Goal: Find specific page/section: Find specific page/section

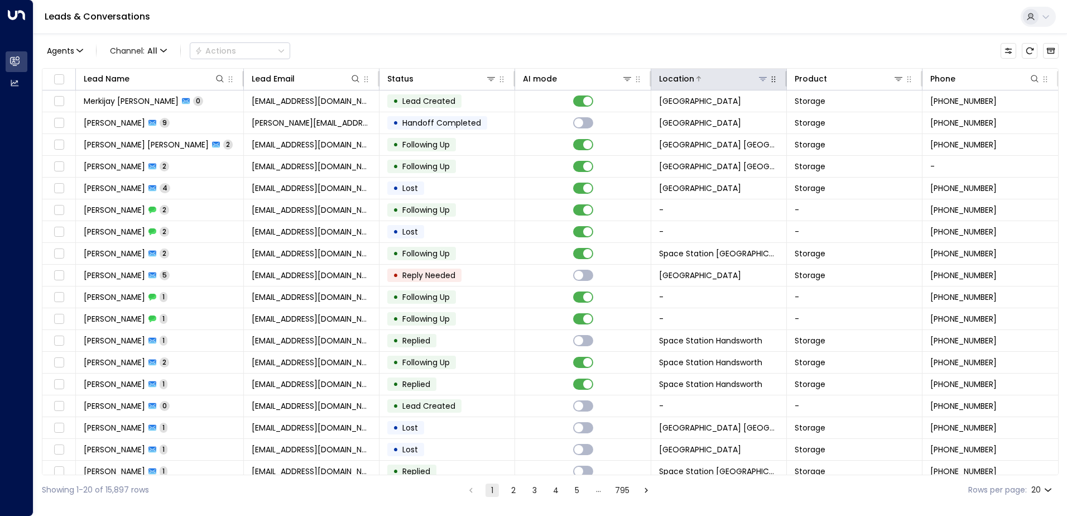
click at [762, 74] on icon at bounding box center [763, 78] width 9 height 9
click at [762, 53] on div "Agents 1 Channel: All Actions" at bounding box center [550, 50] width 1017 height 23
click at [761, 73] on button at bounding box center [762, 78] width 11 height 11
click at [761, 76] on icon at bounding box center [763, 78] width 9 height 9
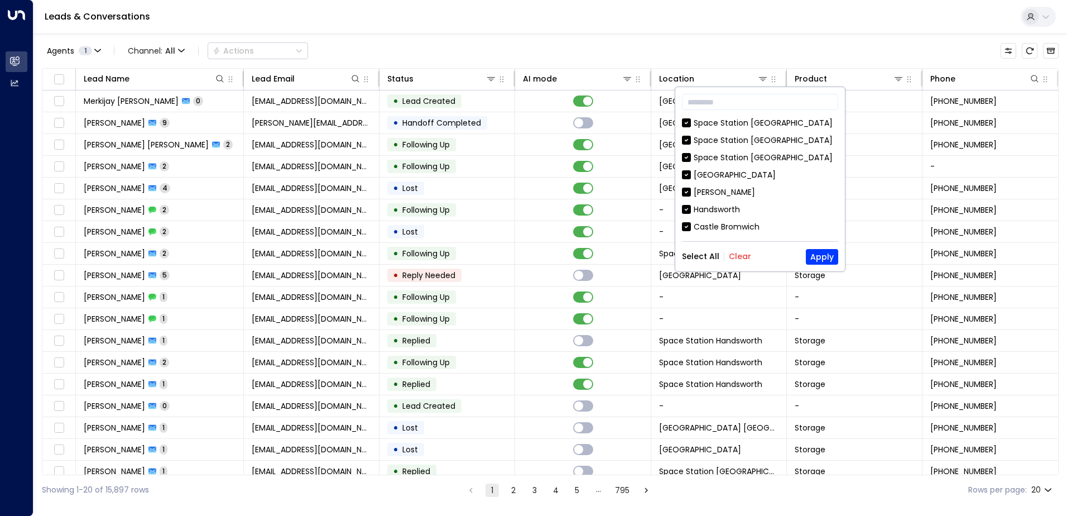
click at [741, 250] on div "Select All Clear Apply" at bounding box center [760, 257] width 156 height 16
click at [743, 256] on button "Clear" at bounding box center [740, 256] width 22 height 9
click at [764, 124] on div "Space Station [GEOGRAPHIC_DATA]" at bounding box center [763, 123] width 139 height 12
click at [832, 256] on button "Apply" at bounding box center [822, 257] width 32 height 16
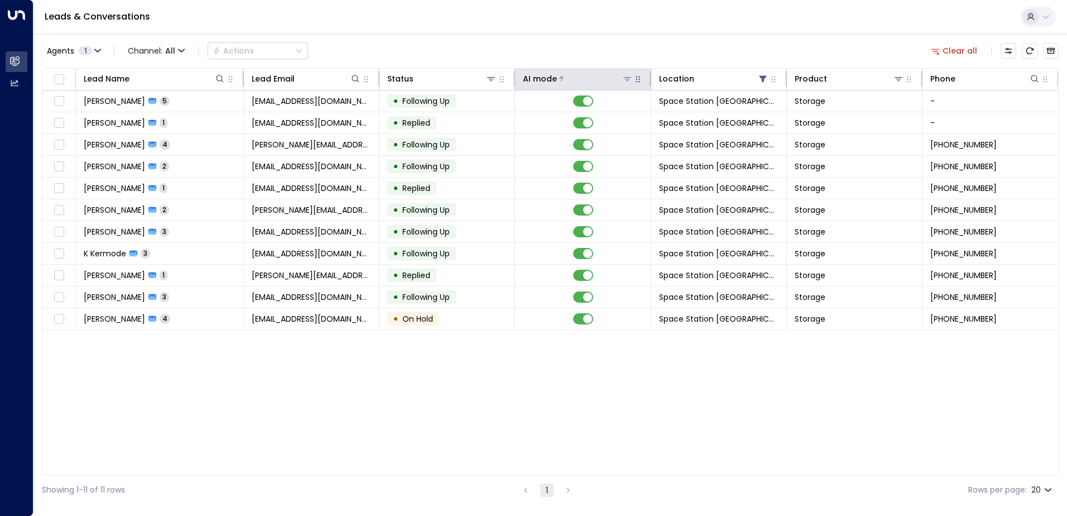
click at [565, 76] on div at bounding box center [594, 78] width 75 height 11
